Goal: Transaction & Acquisition: Purchase product/service

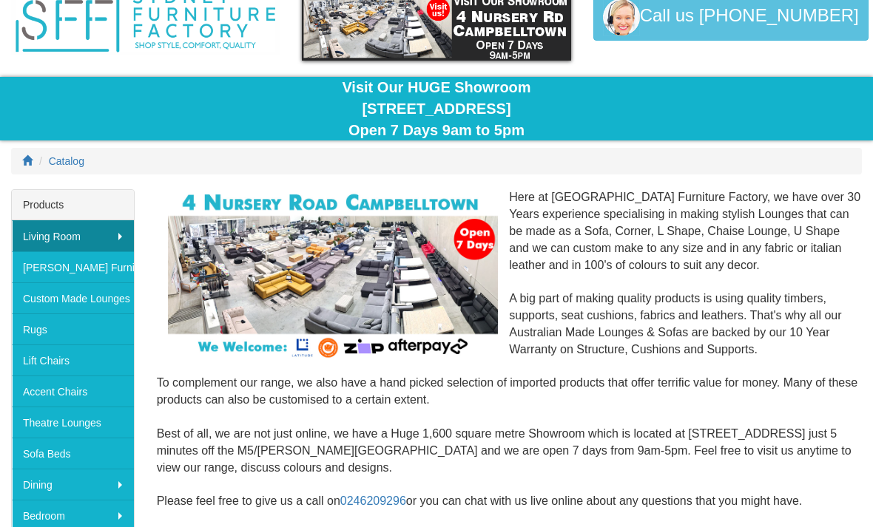
scroll to position [70, 0]
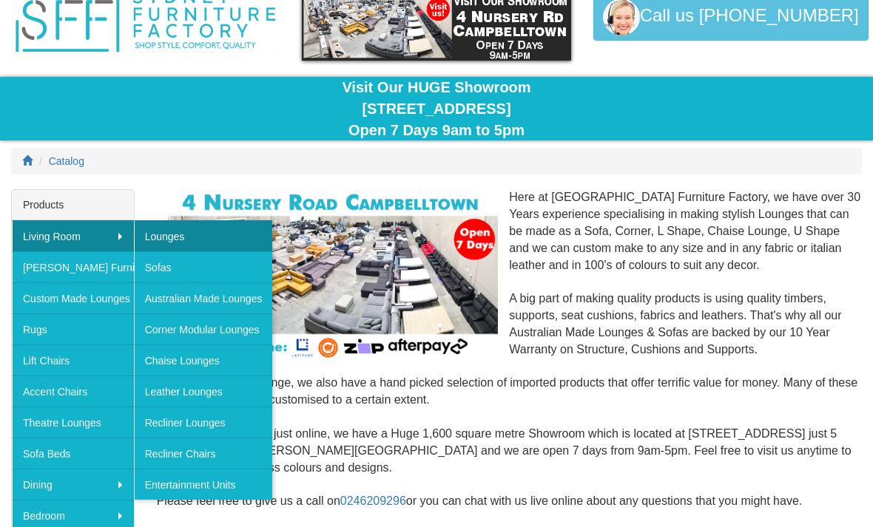
click at [204, 238] on link "Lounges" at bounding box center [203, 235] width 139 height 31
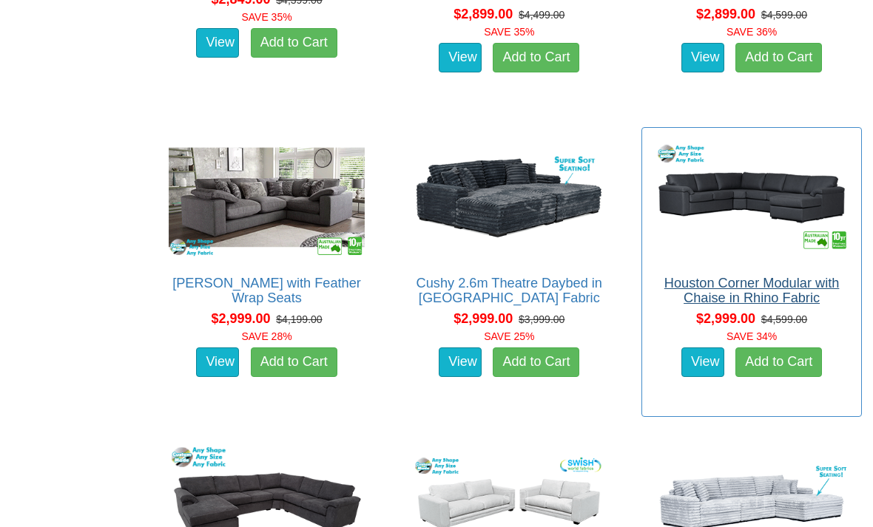
scroll to position [5009, 0]
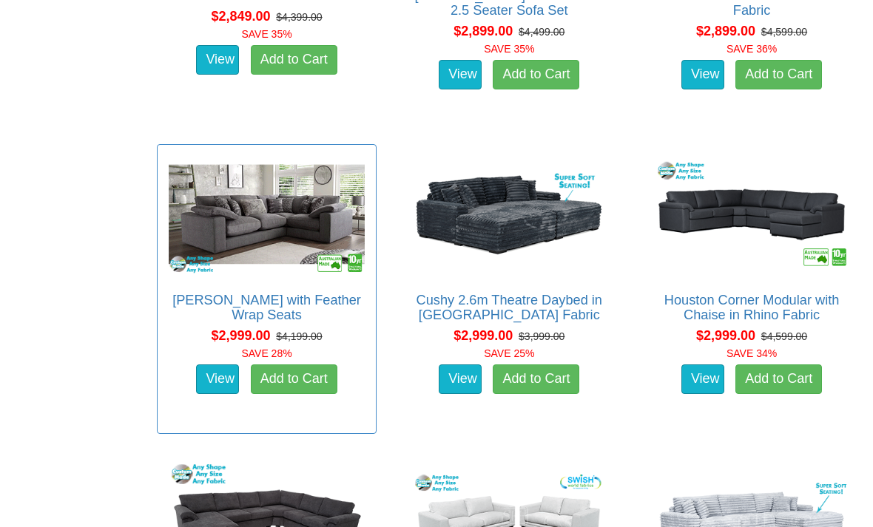
click at [276, 269] on img at bounding box center [267, 215] width 204 height 125
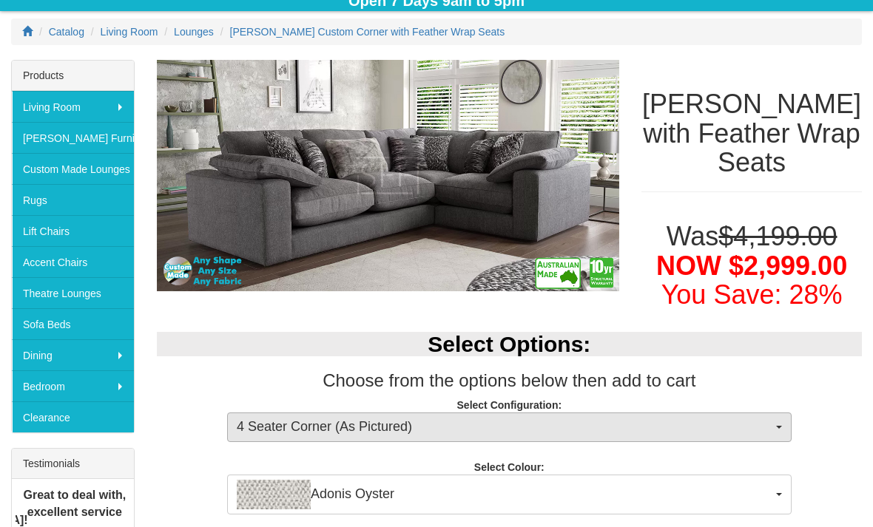
scroll to position [200, 0]
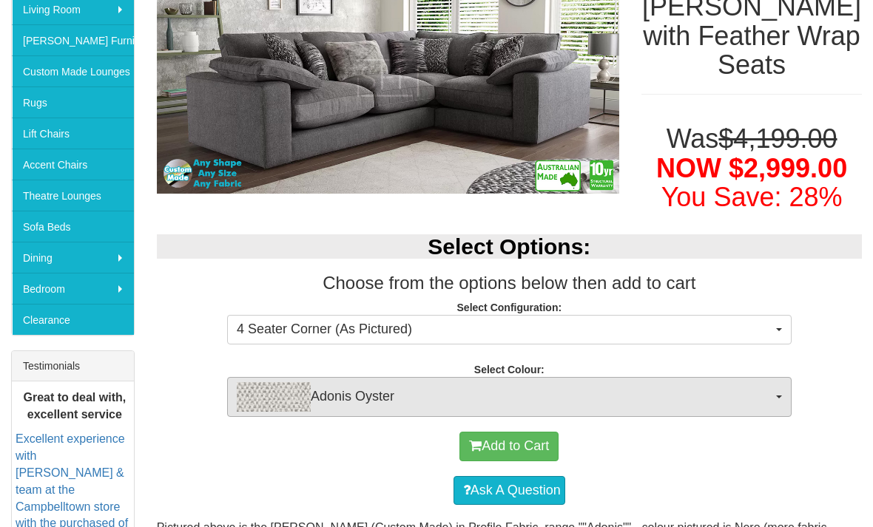
click at [406, 401] on span "Adonis Oyster" at bounding box center [504, 398] width 535 height 30
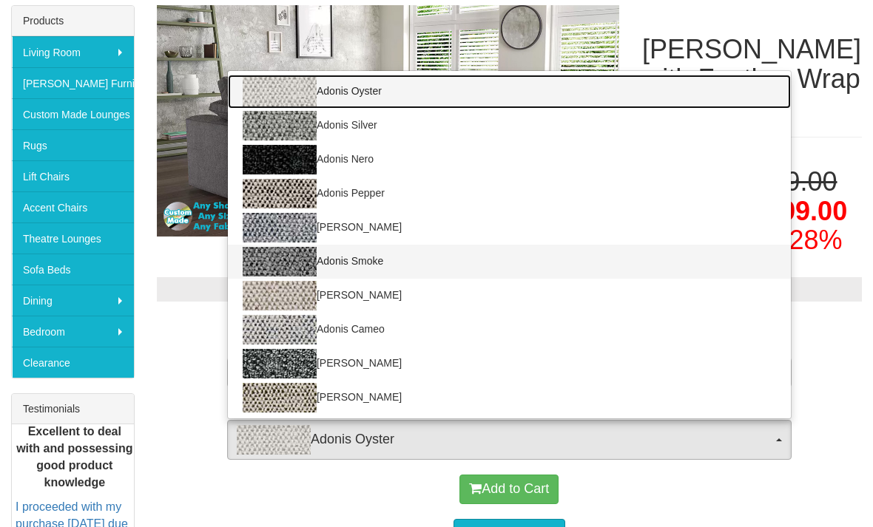
scroll to position [248, 0]
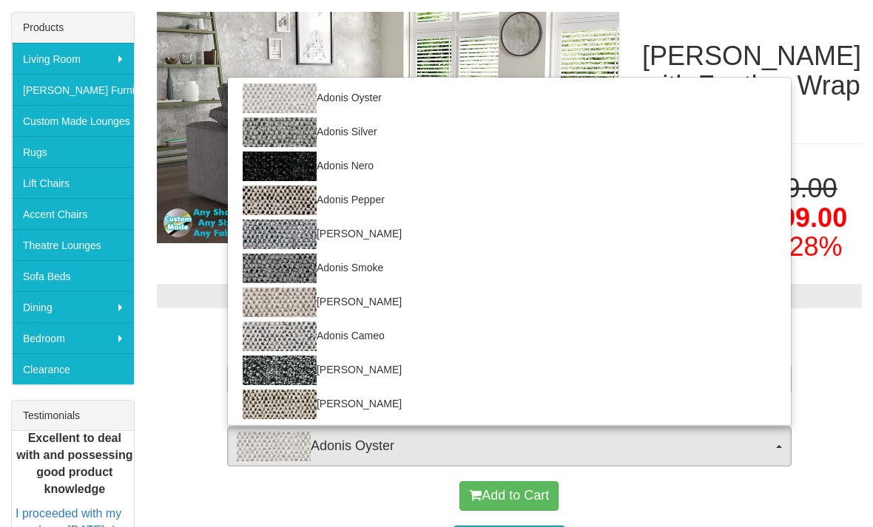
click at [176, 387] on div at bounding box center [436, 263] width 873 height 527
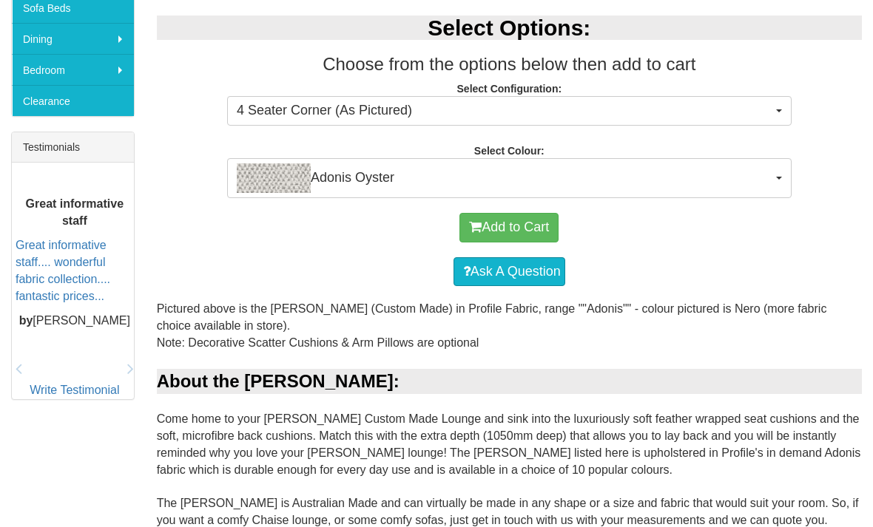
scroll to position [518, 0]
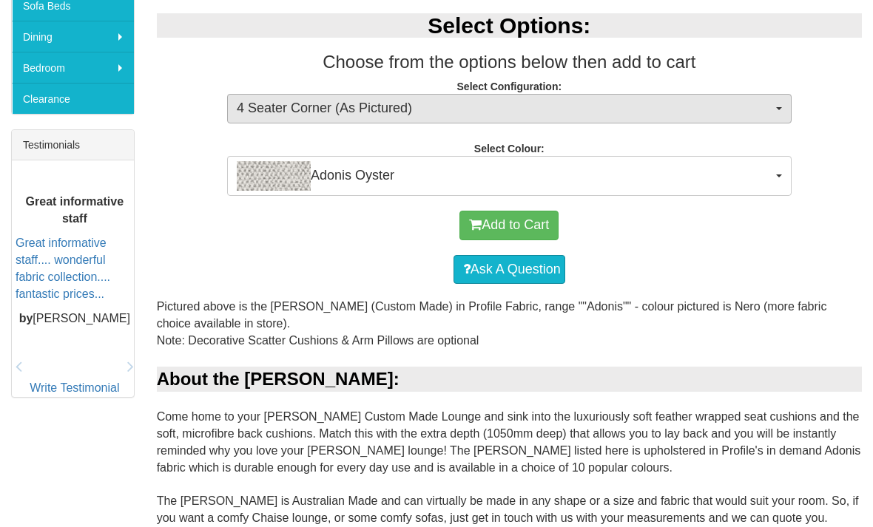
click at [402, 106] on span "4 Seater Corner (As Pictured)" at bounding box center [504, 108] width 535 height 19
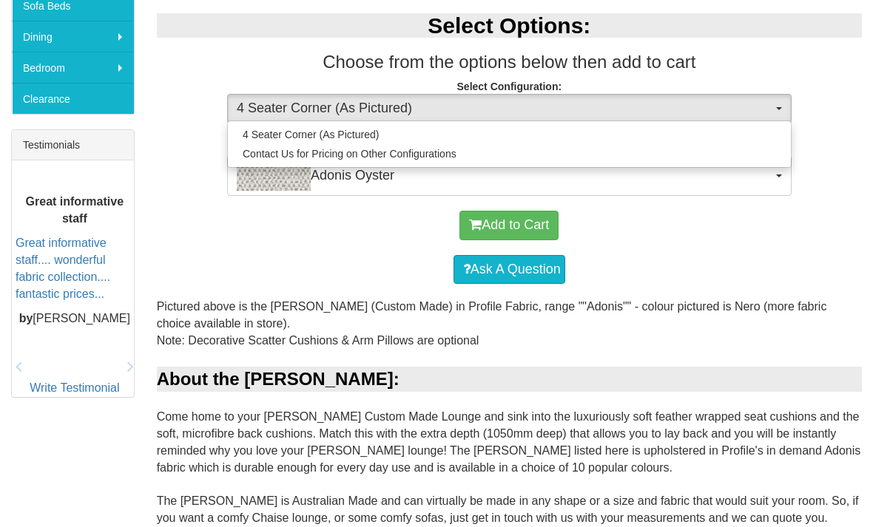
click at [197, 186] on div at bounding box center [436, 263] width 873 height 527
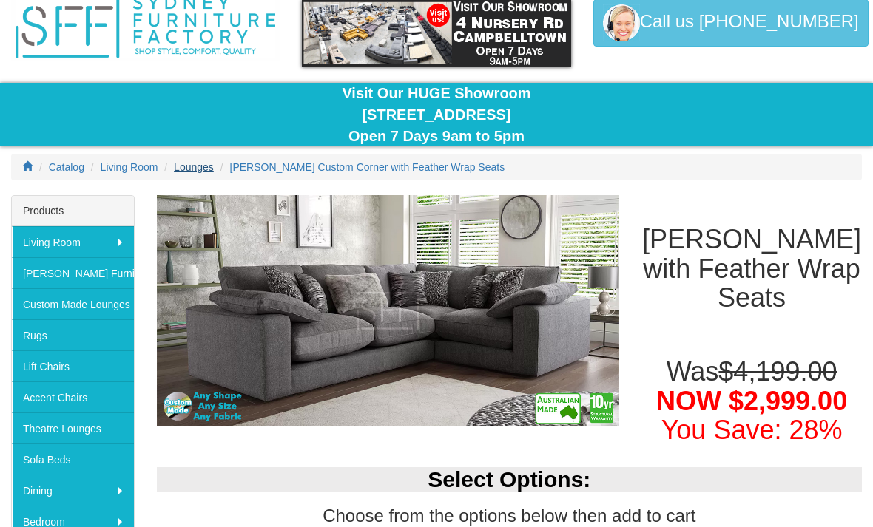
scroll to position [0, 0]
